Goal: Navigation & Orientation: Understand site structure

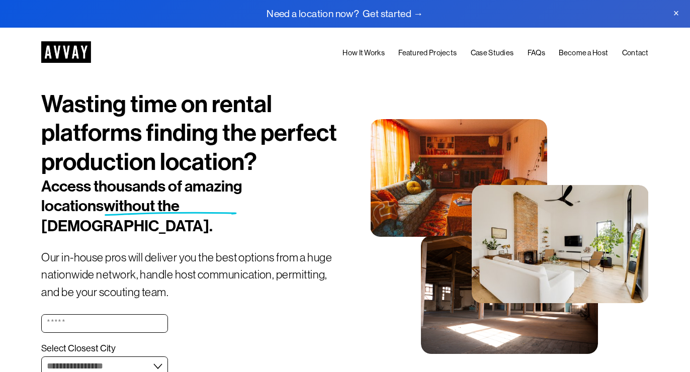
click at [358, 52] on link "How It Works" at bounding box center [364, 52] width 42 height 13
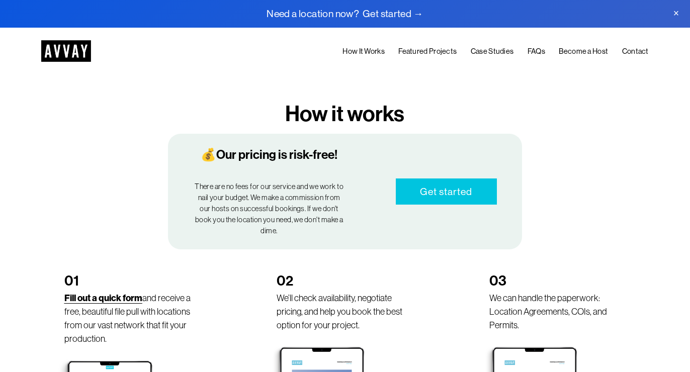
scroll to position [278, 0]
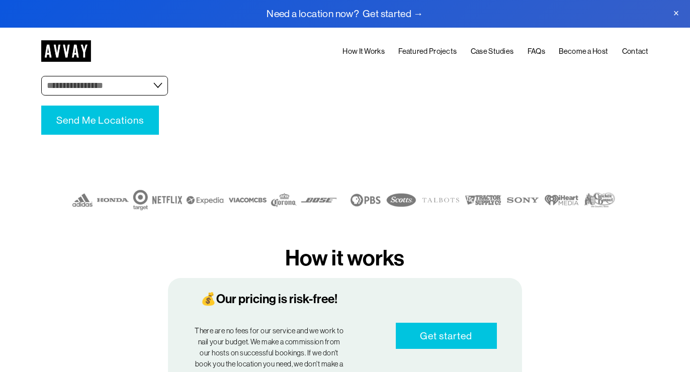
click at [432, 51] on link "Featured Projects" at bounding box center [427, 51] width 58 height 13
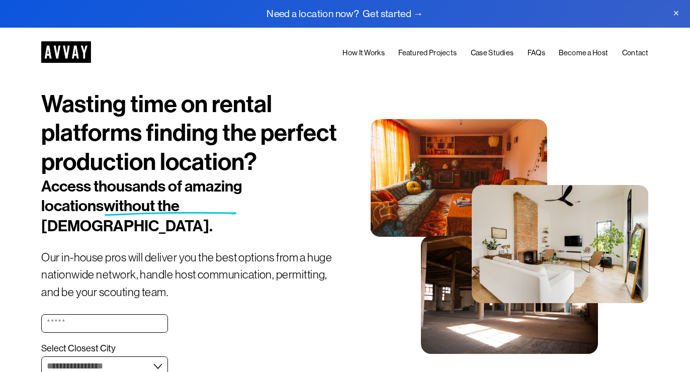
click at [536, 50] on link "FAQs" at bounding box center [537, 52] width 18 height 13
click at [677, 14] on span "Close Announcement" at bounding box center [677, 14] width 28 height 28
